Goal: Task Accomplishment & Management: Manage account settings

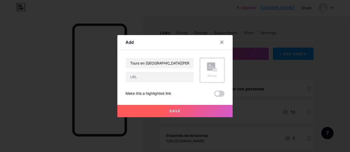
scroll to position [8, 0]
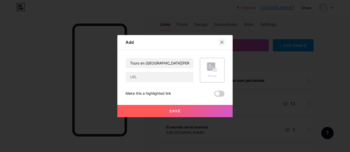
click at [222, 43] on icon at bounding box center [222, 42] width 4 height 4
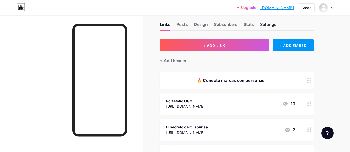
click at [325, 8] on img at bounding box center [323, 8] width 10 height 10
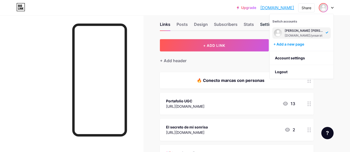
click at [230, 25] on div "Subscribers" at bounding box center [226, 25] width 24 height 9
click at [263, 26] on div "Settings" at bounding box center [268, 25] width 16 height 9
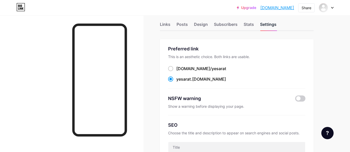
click at [263, 30] on div "Settings" at bounding box center [268, 25] width 16 height 9
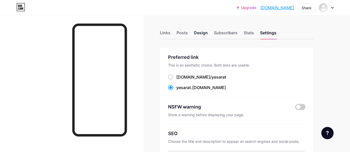
click at [202, 31] on div "Design" at bounding box center [201, 34] width 14 height 9
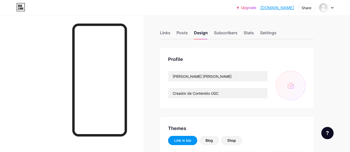
click at [286, 81] on input "file" at bounding box center [290, 85] width 29 height 29
type input "C:\fakepath\biolion.jpeg"
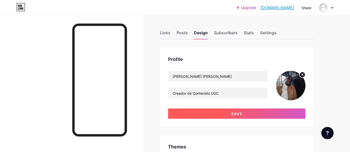
click at [260, 112] on button "Save" at bounding box center [236, 114] width 137 height 10
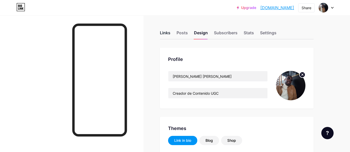
click at [167, 33] on div "Links" at bounding box center [165, 34] width 10 height 9
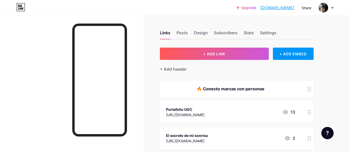
click at [308, 114] on circle at bounding box center [307, 113] width 1 height 1
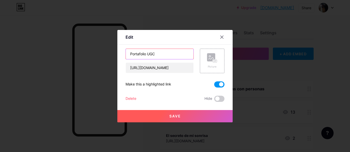
click at [132, 53] on input "Portafolio UGC" at bounding box center [160, 54] width 68 height 10
click at [130, 53] on input "Portafolio UGC" at bounding box center [160, 54] width 68 height 10
type input "MPortafolio UGC"
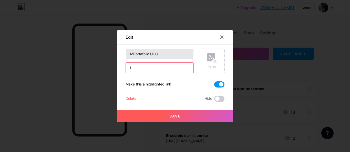
type input "[URL][DOMAIN_NAME]"
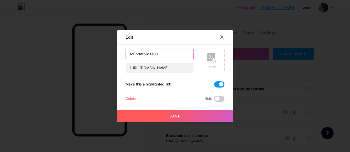
click at [132, 54] on input "MPortafolio UGC" at bounding box center [160, 54] width 68 height 10
click at [165, 55] on input "Mi Portafolio UGC" at bounding box center [160, 54] width 68 height 10
type input "Mi Portafolio UGC"
click at [196, 111] on button "Save" at bounding box center [174, 116] width 115 height 12
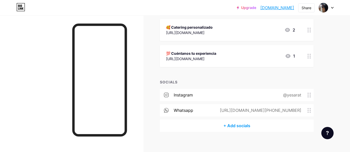
scroll to position [166, 0]
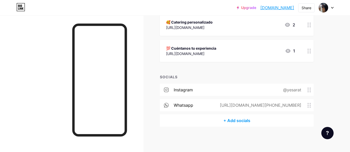
click at [293, 108] on div "[URL][DOMAIN_NAME][PHONE_NUMBER]" at bounding box center [259, 105] width 96 height 6
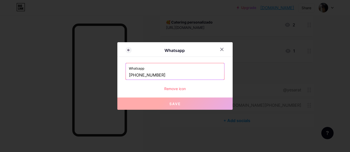
click at [142, 77] on input "[PHONE_NUMBER]" at bounding box center [175, 75] width 92 height 9
drag, startPoint x: 139, startPoint y: 74, endPoint x: 185, endPoint y: 76, distance: 45.6
click at [185, 76] on input "[PHONE_NUMBER]" at bounding box center [175, 75] width 92 height 9
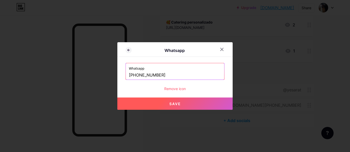
click at [190, 106] on button "Save" at bounding box center [174, 104] width 115 height 12
type input "[URL][DOMAIN_NAME][PHONE_NUMBER]"
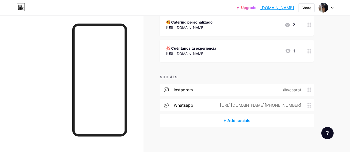
click at [310, 107] on circle at bounding box center [309, 106] width 1 height 1
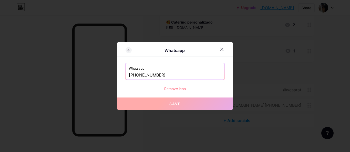
click at [176, 75] on input "[PHONE_NUMBER]" at bounding box center [175, 75] width 92 height 9
click at [223, 49] on icon at bounding box center [222, 49] width 4 height 4
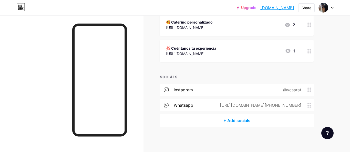
click at [278, 105] on div "[URL][DOMAIN_NAME][PHONE_NUMBER]" at bounding box center [259, 105] width 96 height 6
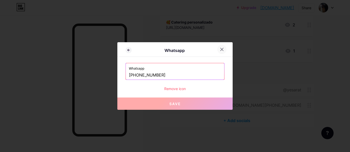
click at [224, 49] on div at bounding box center [221, 49] width 9 height 9
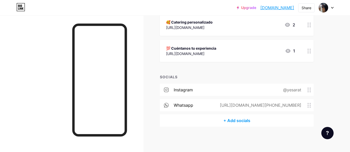
drag, startPoint x: 264, startPoint y: 8, endPoint x: 294, endPoint y: 8, distance: 29.9
click at [294, 8] on div "Upgrade yesarat.bio.lin... [DOMAIN_NAME]" at bounding box center [265, 7] width 57 height 9
copy link "[DOMAIN_NAME]"
